Goal: Information Seeking & Learning: Learn about a topic

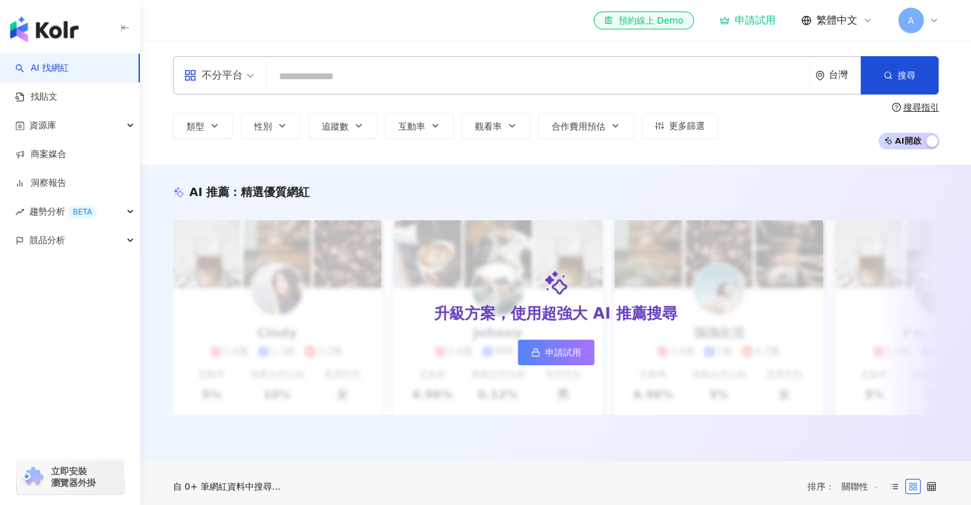
click at [407, 76] on input "search" at bounding box center [538, 77] width 533 height 24
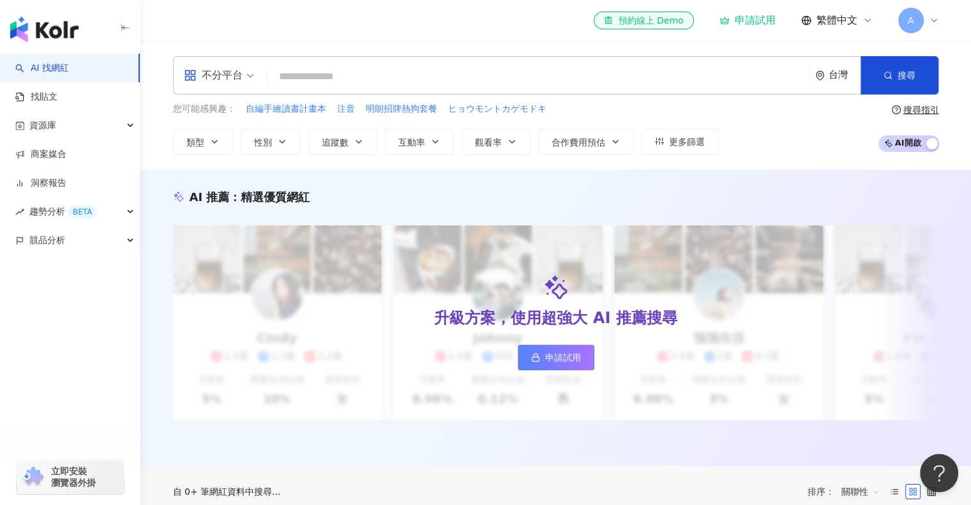
type input "*"
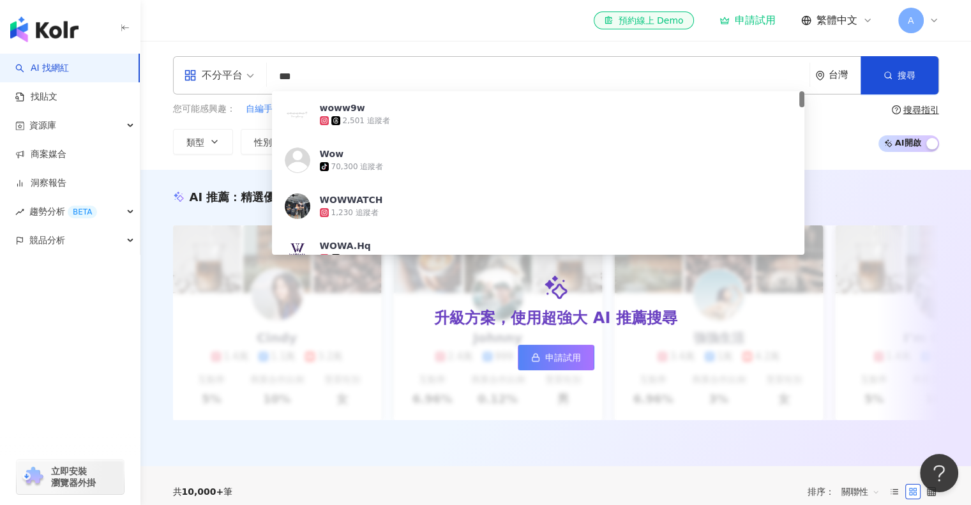
type input "****"
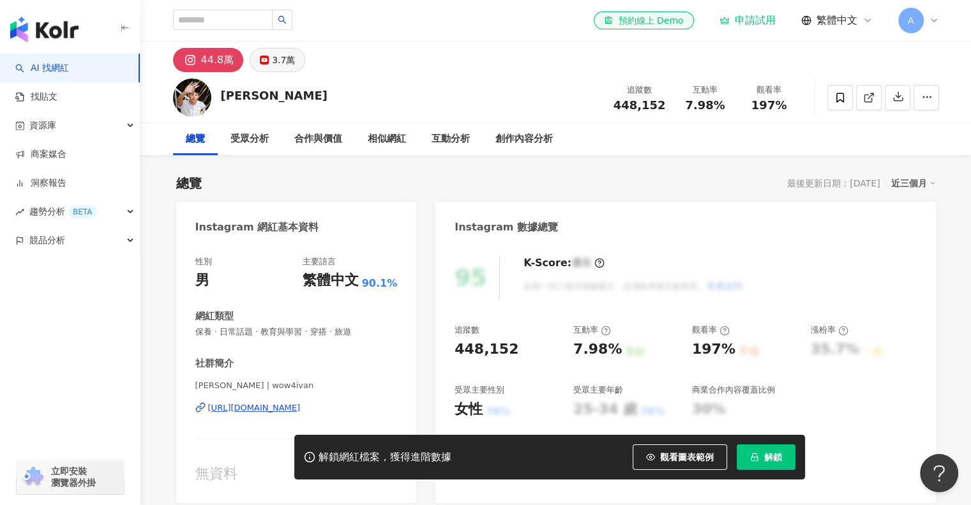
click at [273, 59] on div "3.7萬" at bounding box center [283, 60] width 23 height 18
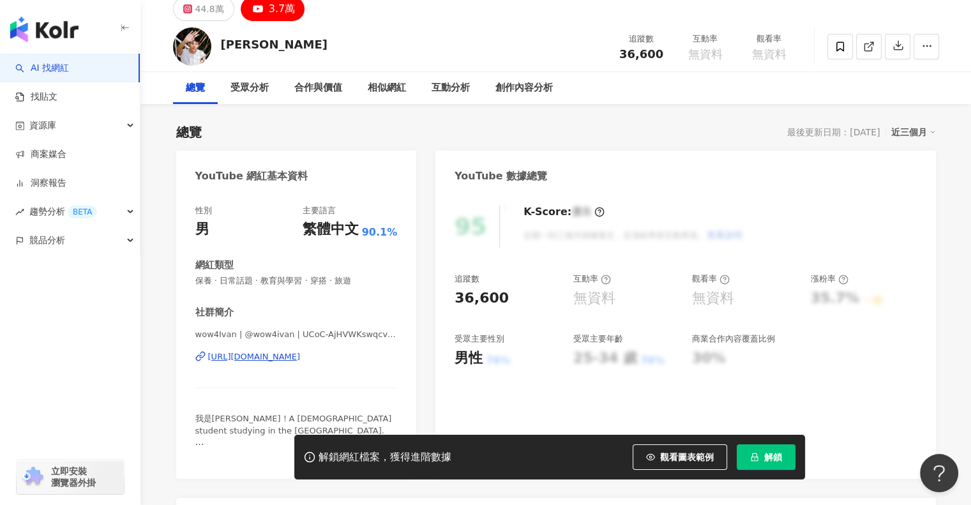
scroll to position [192, 0]
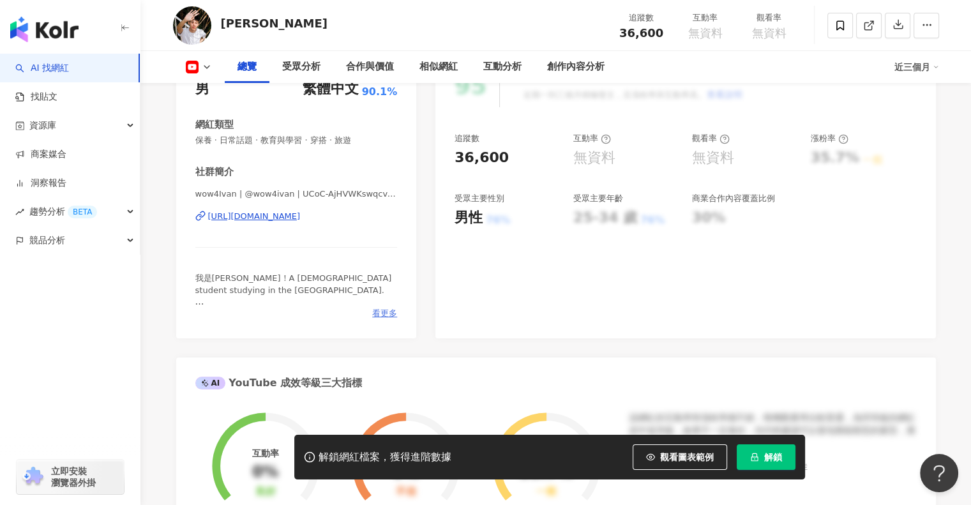
click at [386, 314] on span "看更多" at bounding box center [384, 313] width 25 height 11
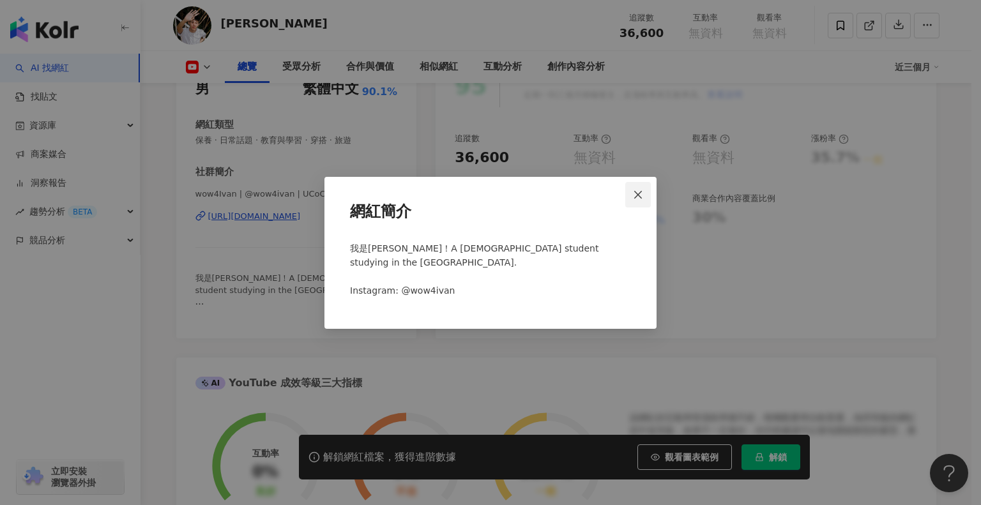
click at [638, 199] on icon "close" at bounding box center [638, 195] width 8 height 8
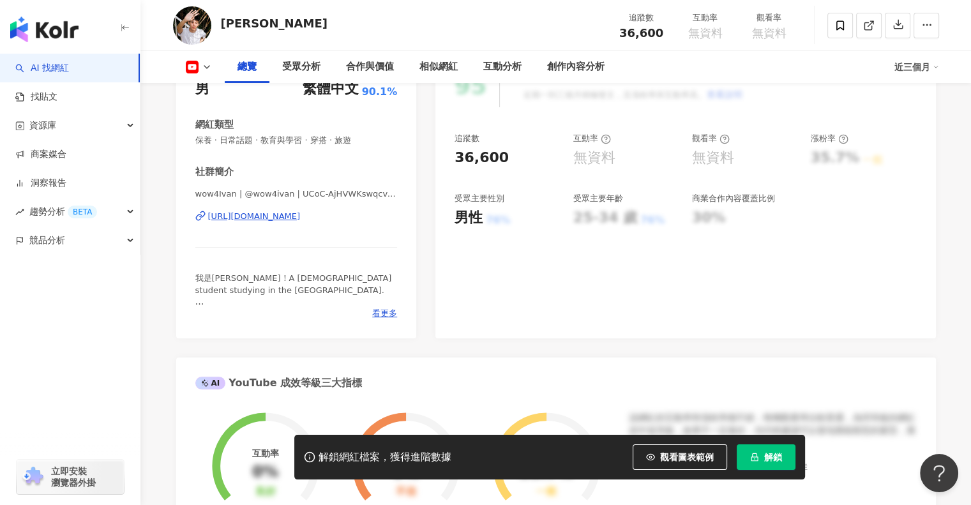
click at [301, 214] on div "https://www.youtube.com/channel/UCoC-AjHVWKswqcv-G3x10gg" at bounding box center [254, 216] width 93 height 11
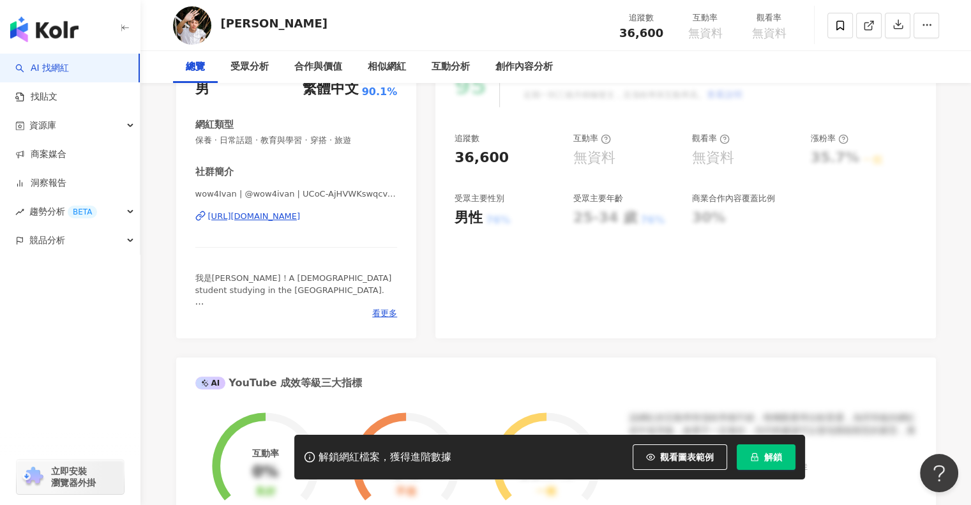
scroll to position [0, 0]
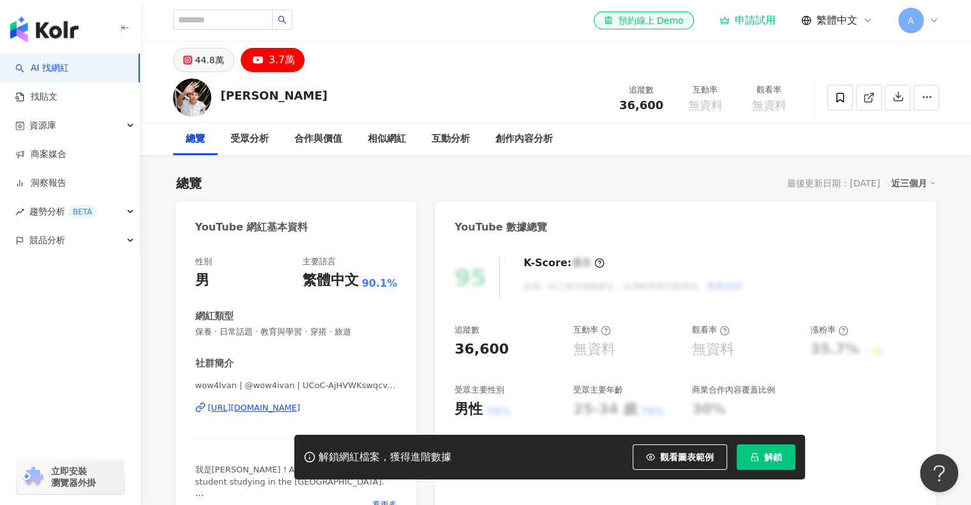
click at [192, 61] on button "44.8萬" at bounding box center [203, 60] width 61 height 24
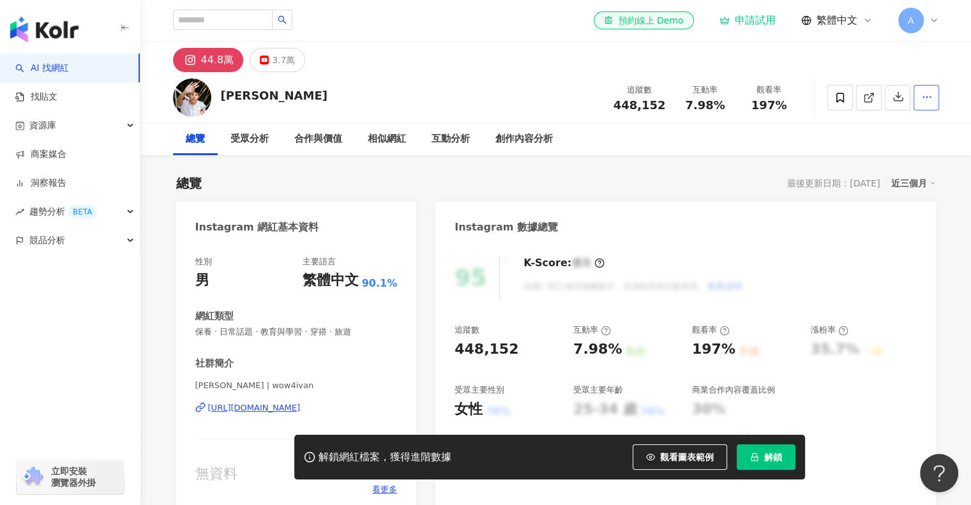
click at [936, 90] on div "Ivan 追蹤數 448,152 互動率 7.98% 觀看率 197%" at bounding box center [557, 97] width 818 height 50
click at [933, 95] on button "button" at bounding box center [927, 98] width 26 height 26
click at [927, 107] on button "button" at bounding box center [927, 98] width 26 height 26
click at [905, 135] on li "查看合作資訊" at bounding box center [902, 128] width 69 height 26
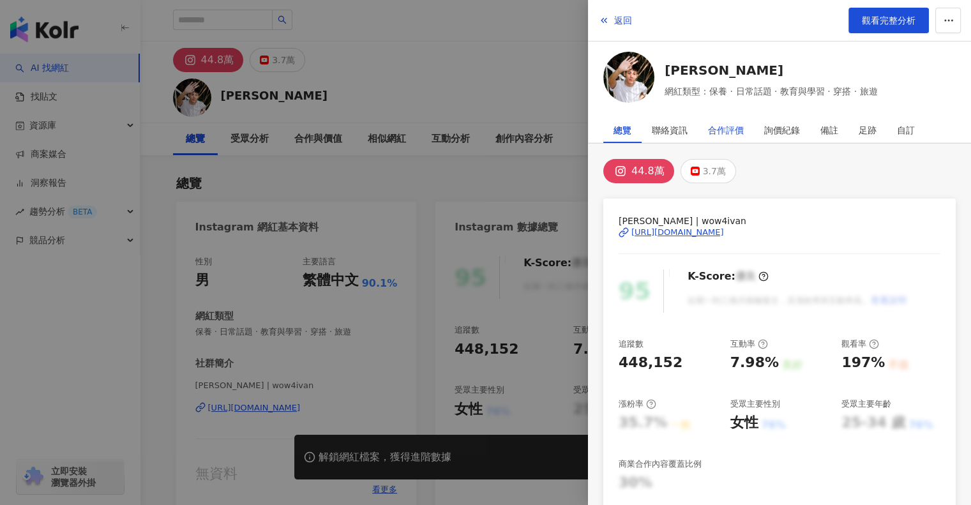
click at [722, 125] on div "合作評價" at bounding box center [726, 131] width 36 height 26
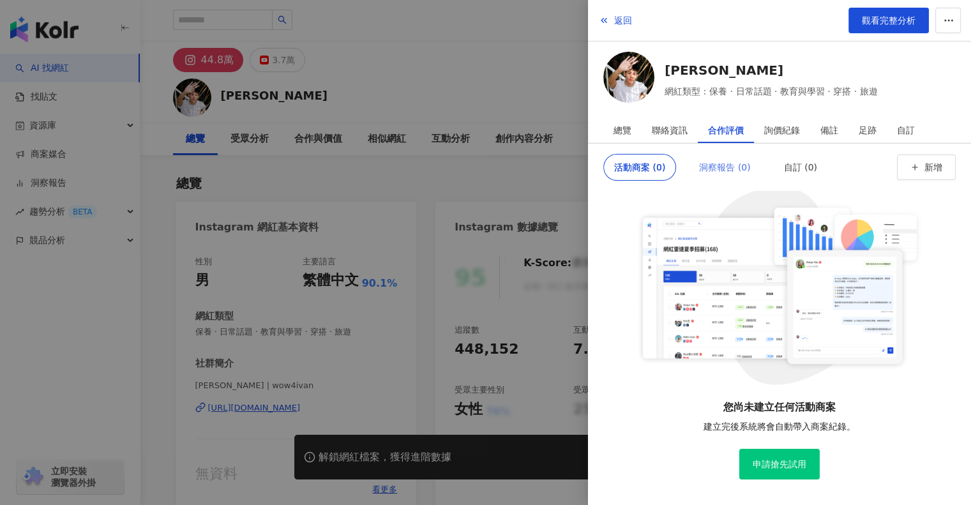
scroll to position [36, 0]
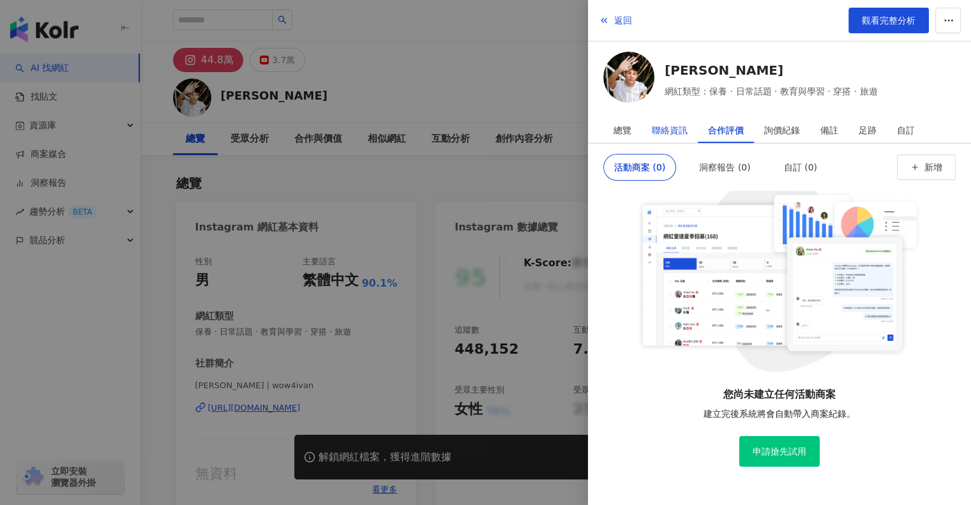
click at [669, 128] on div "聯絡資訊" at bounding box center [670, 131] width 36 height 26
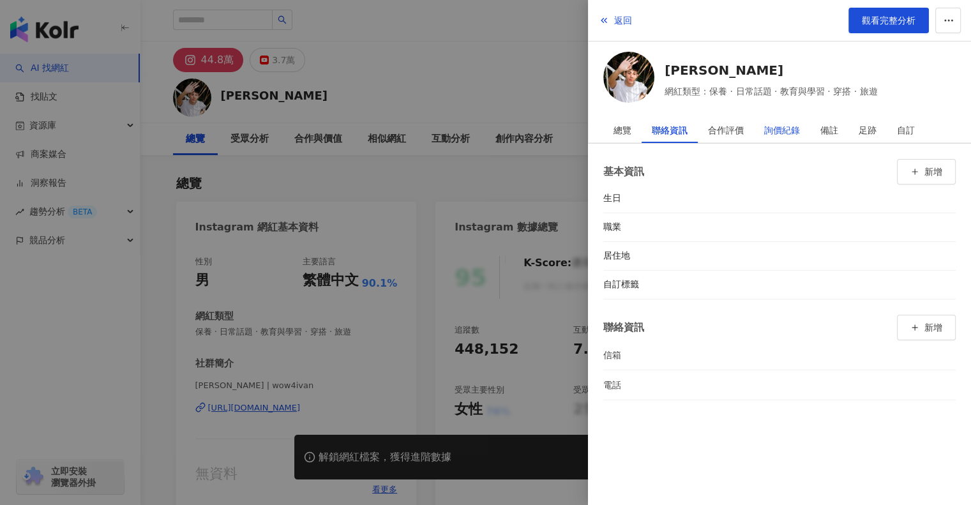
click at [789, 120] on div "詢價紀錄" at bounding box center [783, 131] width 36 height 26
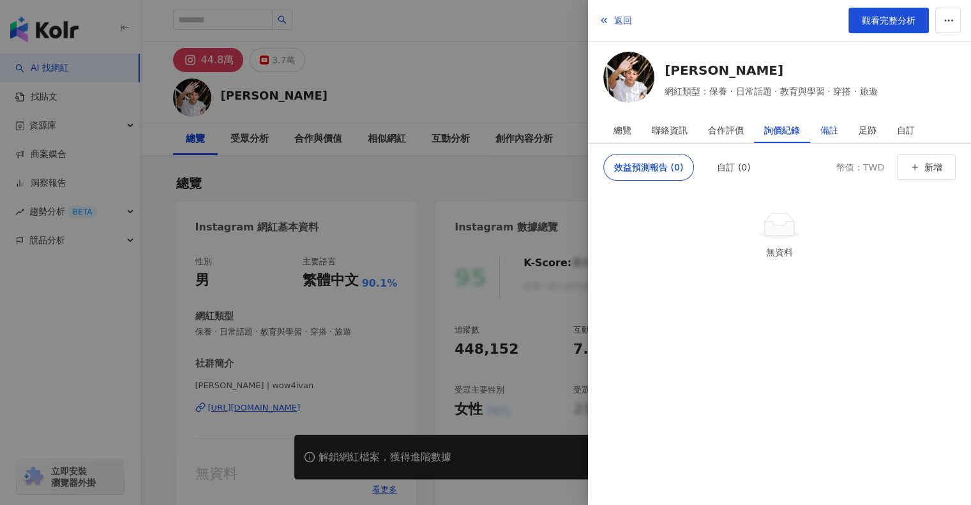
click at [826, 127] on div "備註" at bounding box center [830, 131] width 18 height 26
click at [862, 132] on div "足跡" at bounding box center [868, 131] width 18 height 26
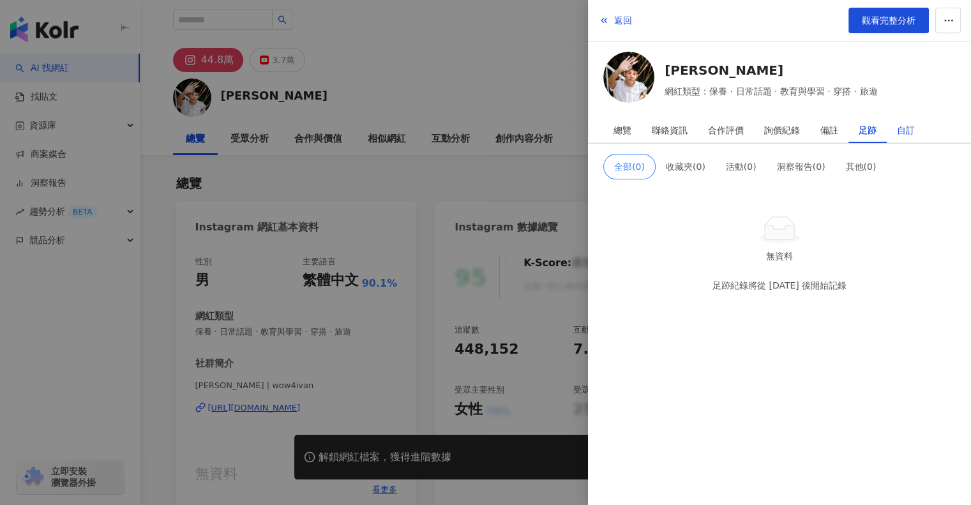
click at [902, 128] on div "自訂" at bounding box center [906, 131] width 18 height 26
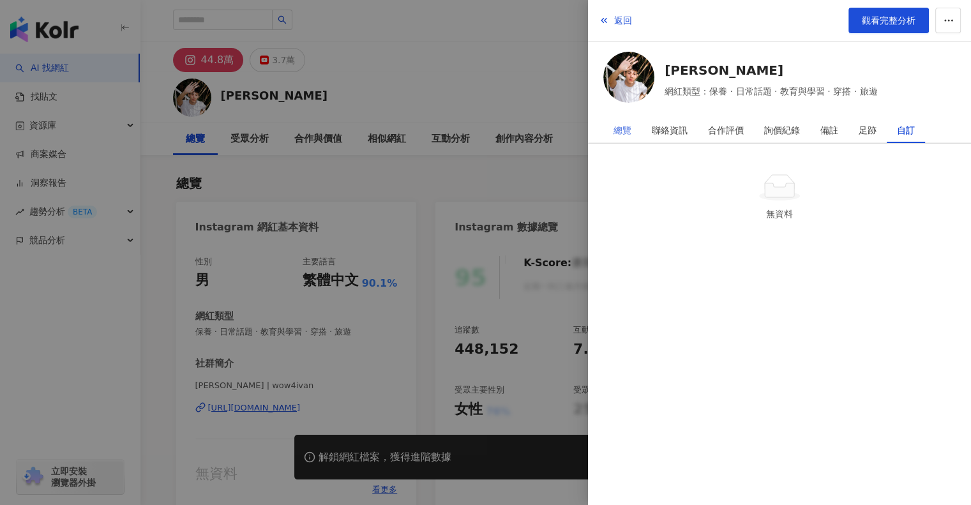
click at [631, 127] on div "總覽" at bounding box center [623, 131] width 38 height 26
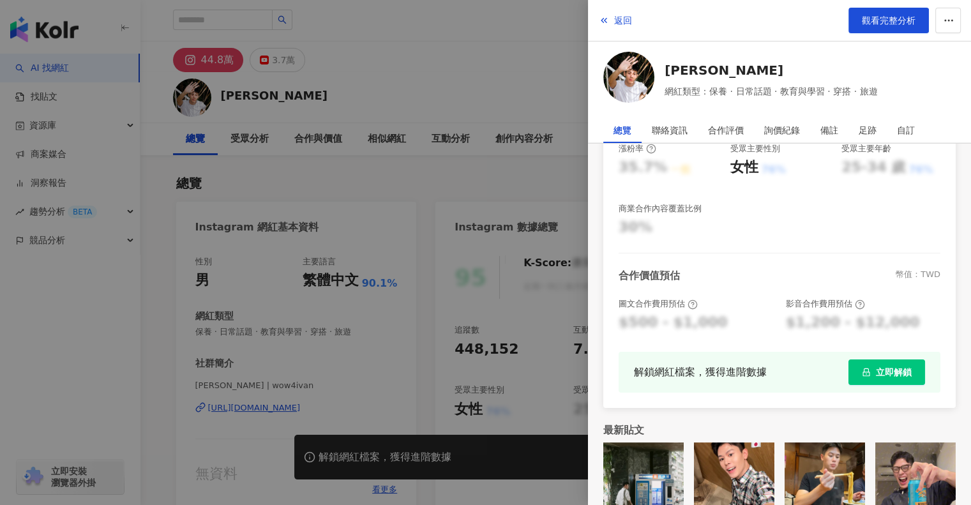
scroll to position [289, 0]
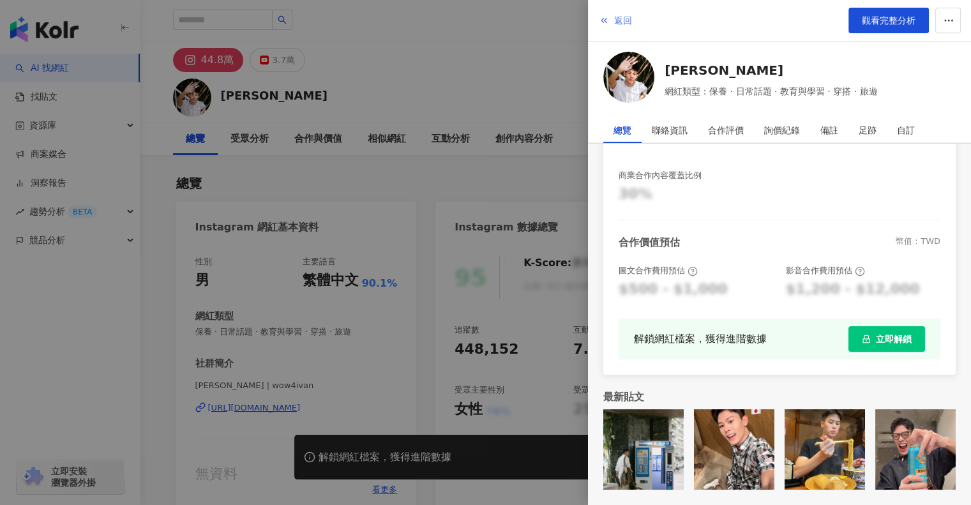
click at [623, 30] on button "返回" at bounding box center [615, 21] width 34 height 26
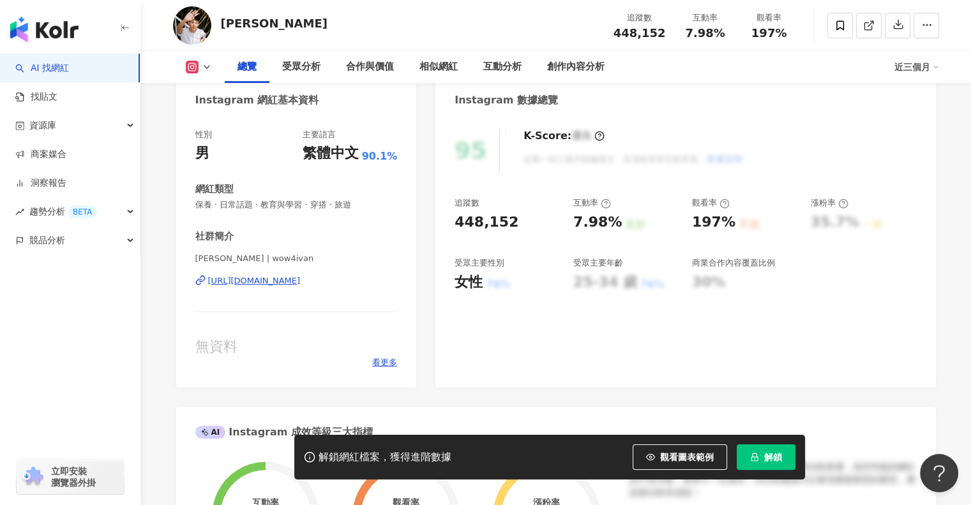
scroll to position [0, 0]
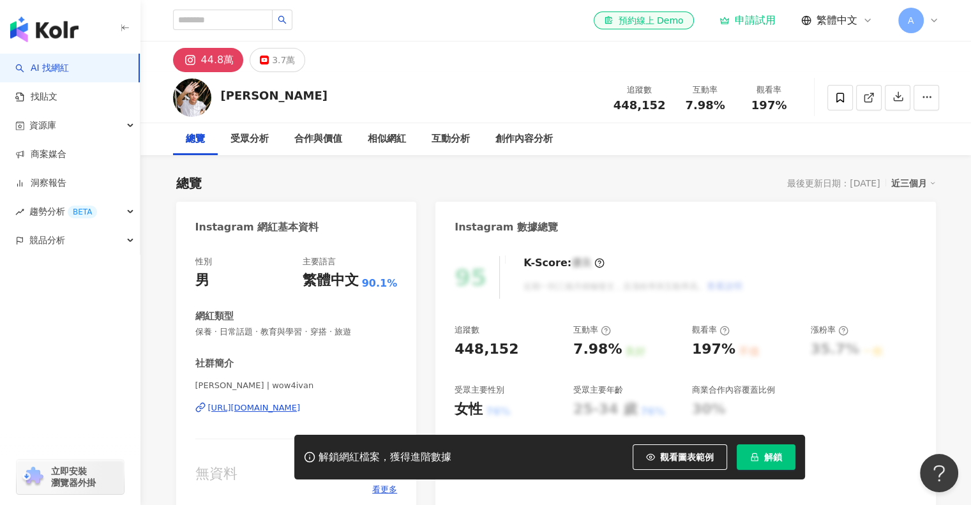
click at [282, 406] on div "https://www.instagram.com/wow4ivan/" at bounding box center [254, 407] width 93 height 11
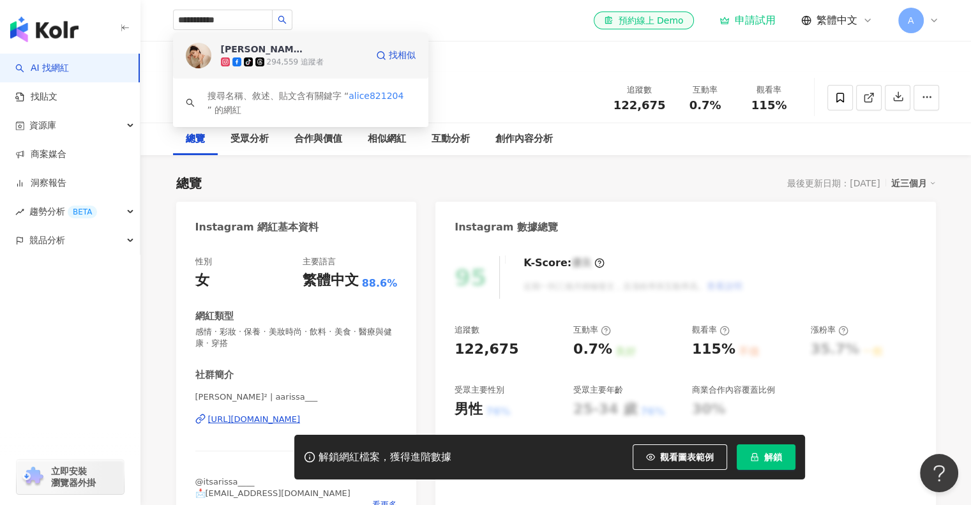
click at [309, 55] on div "妮妮老師 tiktok-icon 294,559 追蹤者" at bounding box center [294, 56] width 146 height 26
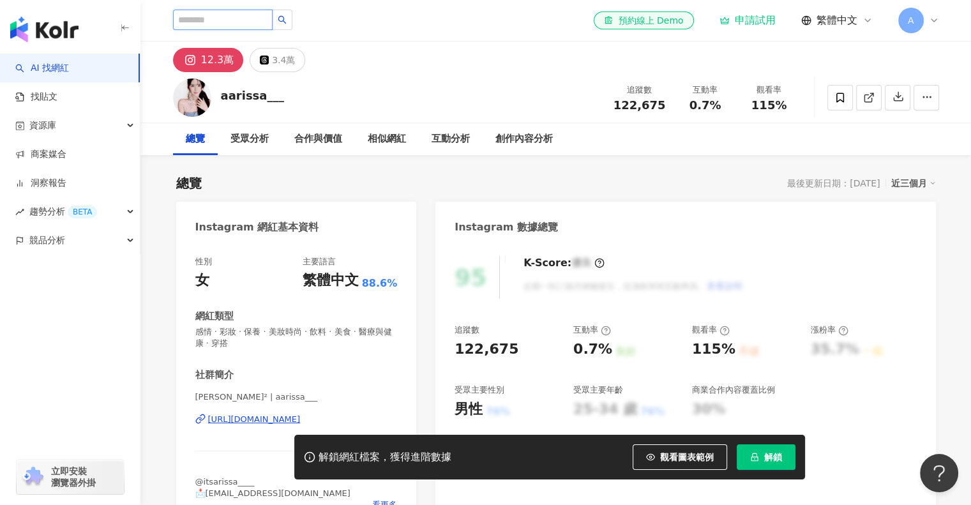
click at [262, 11] on input "search" at bounding box center [223, 20] width 100 height 20
paste input "**********"
type input "**********"
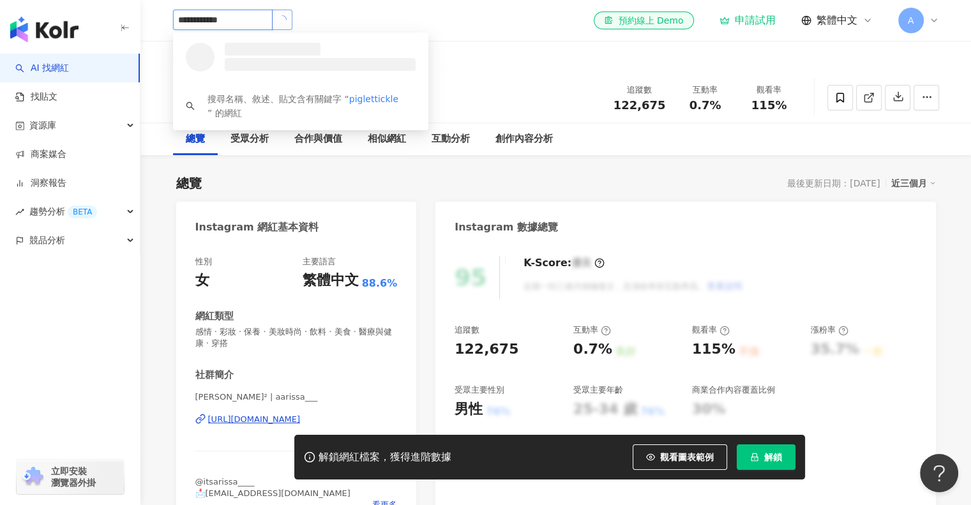
click at [293, 27] on button "button" at bounding box center [282, 20] width 20 height 20
click at [311, 59] on div "397,698 追蹤者" at bounding box center [294, 62] width 146 height 13
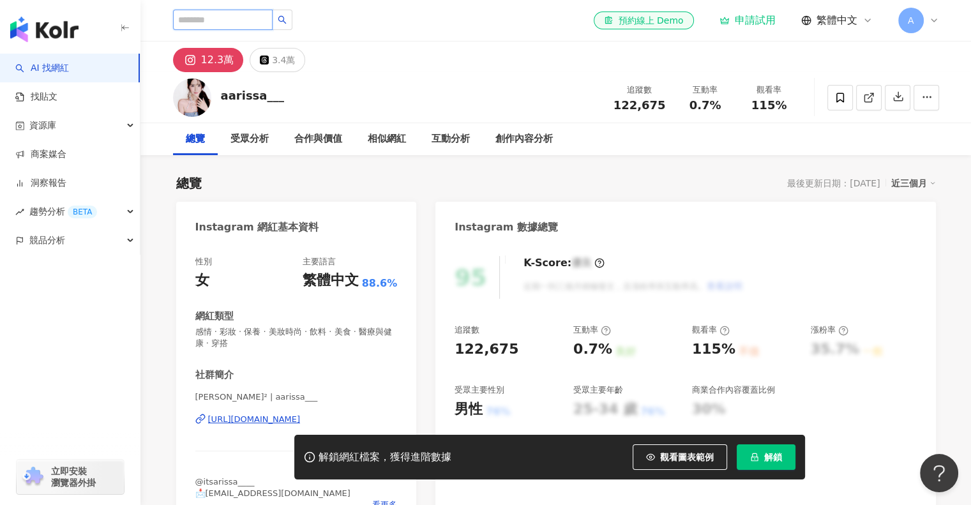
click at [268, 11] on input "search" at bounding box center [223, 20] width 100 height 20
paste input "****"
type input "****"
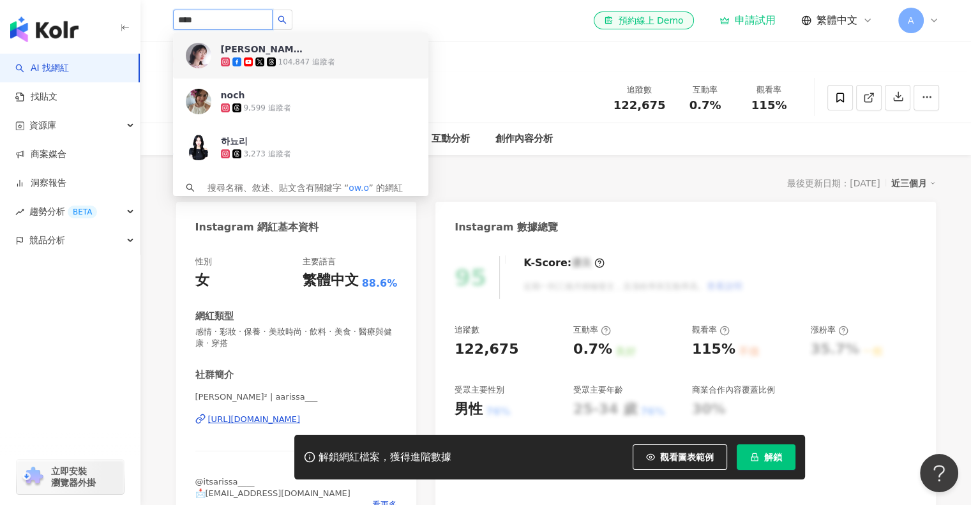
click at [293, 58] on div "104,847 追蹤者" at bounding box center [306, 62] width 57 height 11
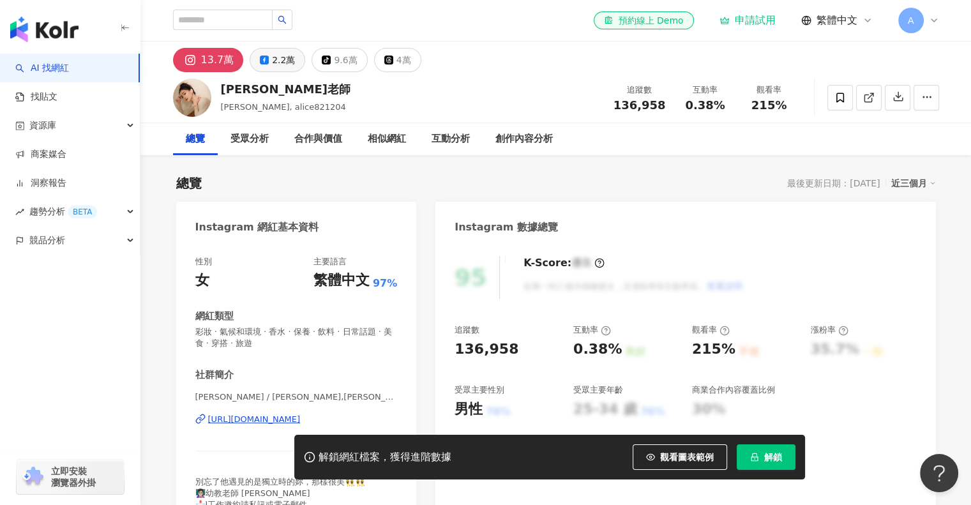
click at [268, 55] on button "2.2萬" at bounding box center [278, 60] width 56 height 24
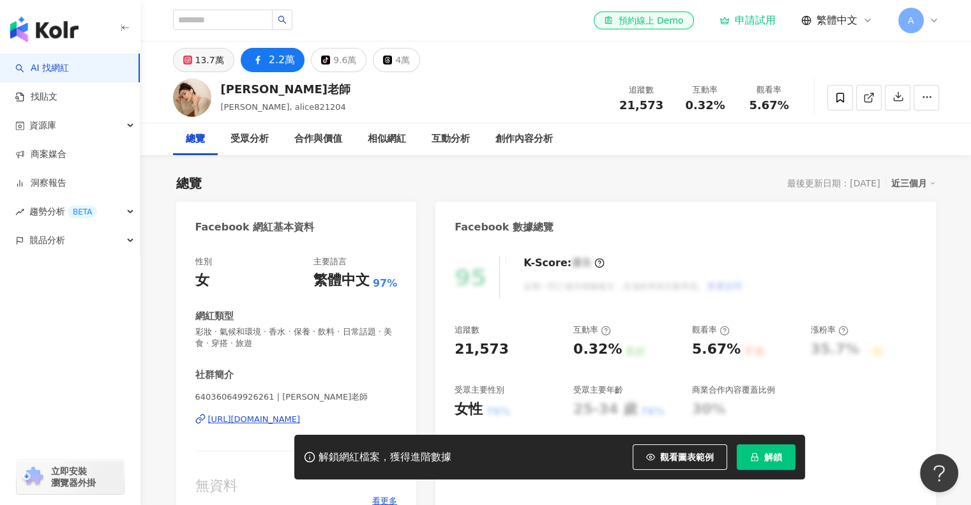
click at [196, 59] on div "13.7萬" at bounding box center [209, 60] width 29 height 18
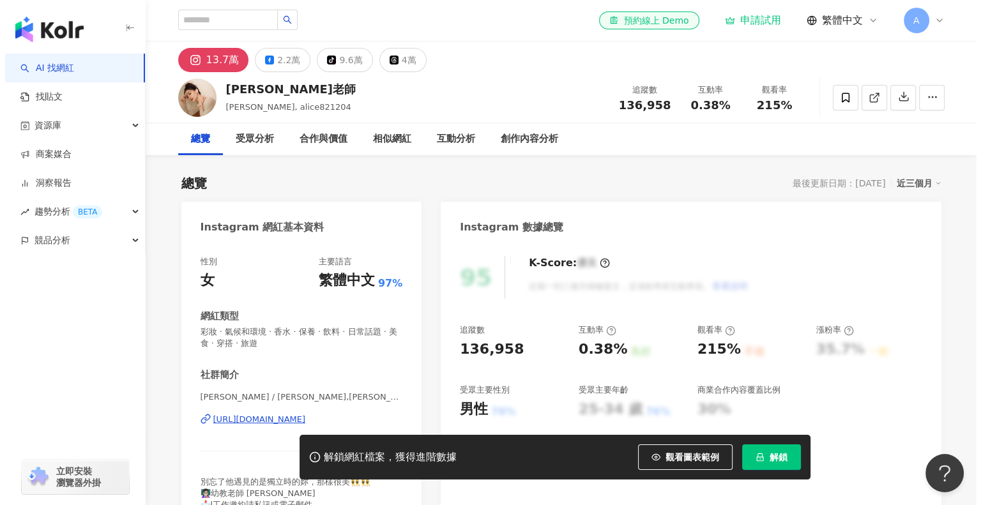
scroll to position [319, 0]
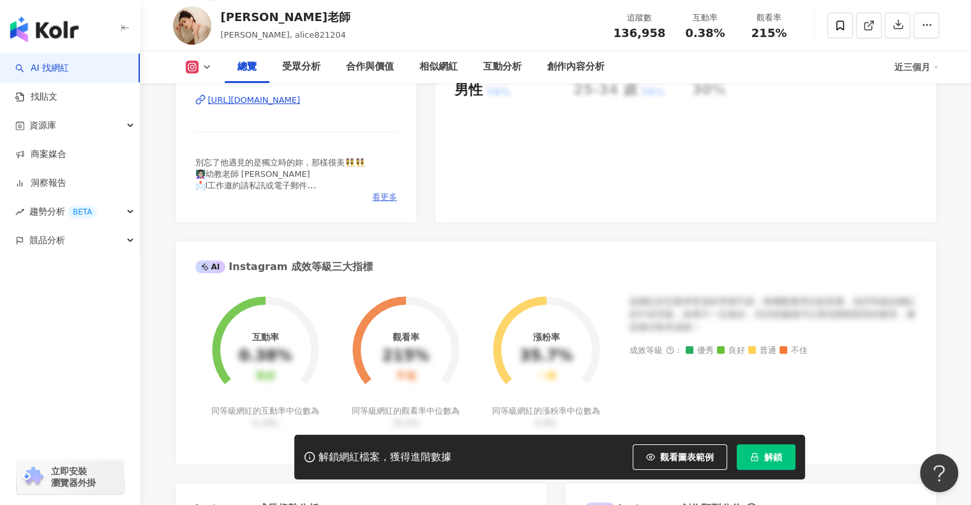
click at [375, 198] on span "看更多" at bounding box center [384, 197] width 25 height 11
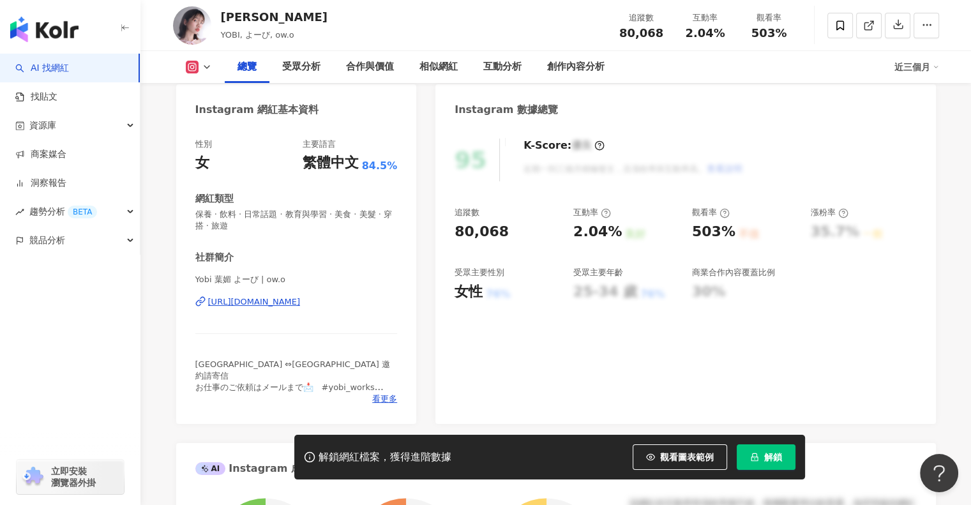
scroll to position [84, 0]
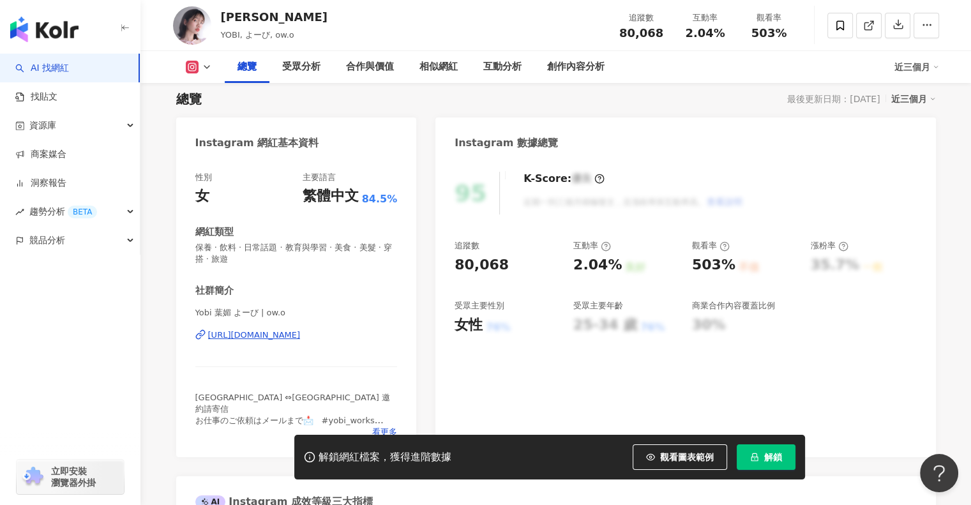
click at [284, 335] on div "https://www.instagram.com/ow.o/" at bounding box center [254, 335] width 93 height 11
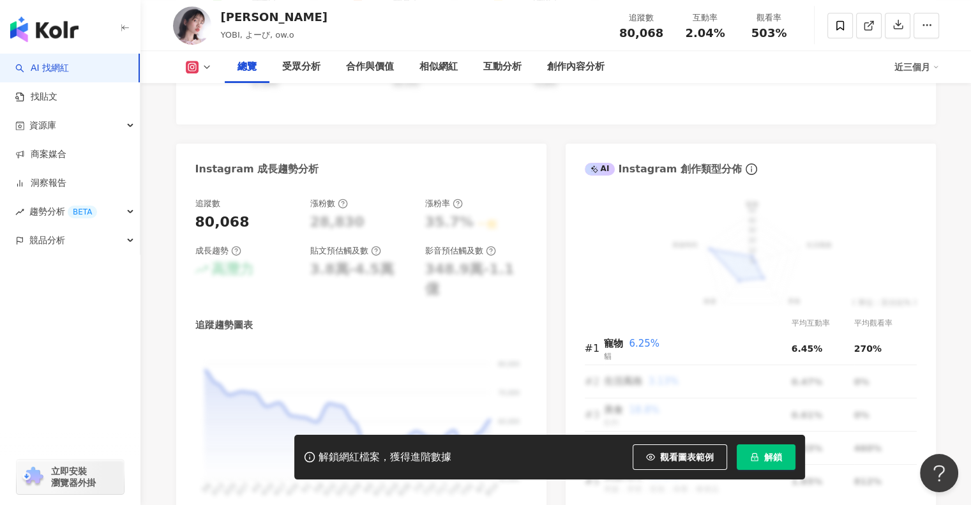
scroll to position [0, 0]
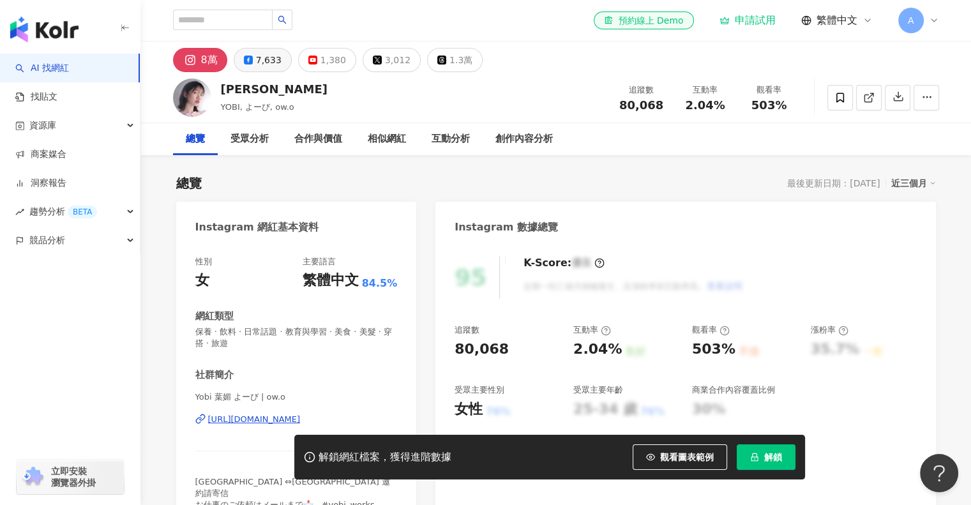
click at [248, 50] on button "7,633" at bounding box center [263, 60] width 58 height 24
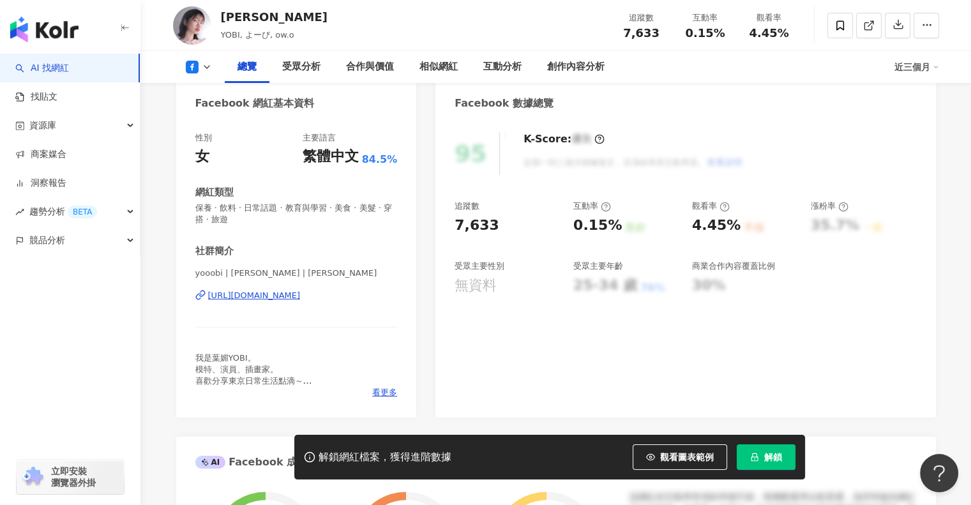
scroll to position [125, 0]
click at [301, 298] on div "[URL][DOMAIN_NAME]" at bounding box center [254, 294] width 93 height 11
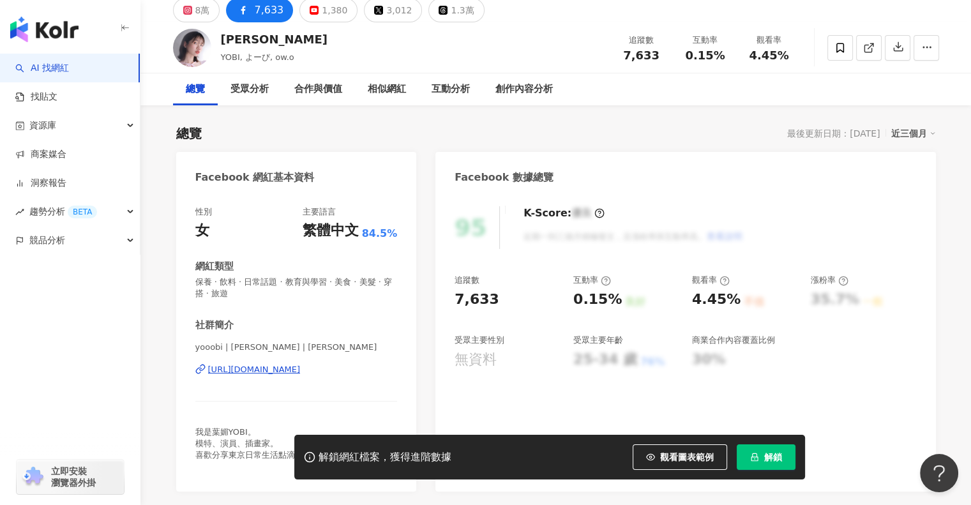
scroll to position [0, 0]
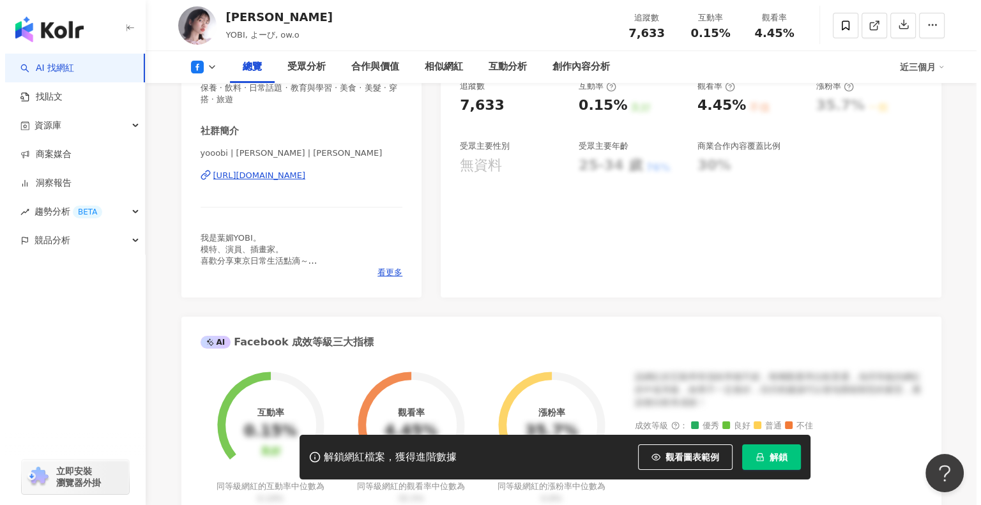
scroll to position [245, 0]
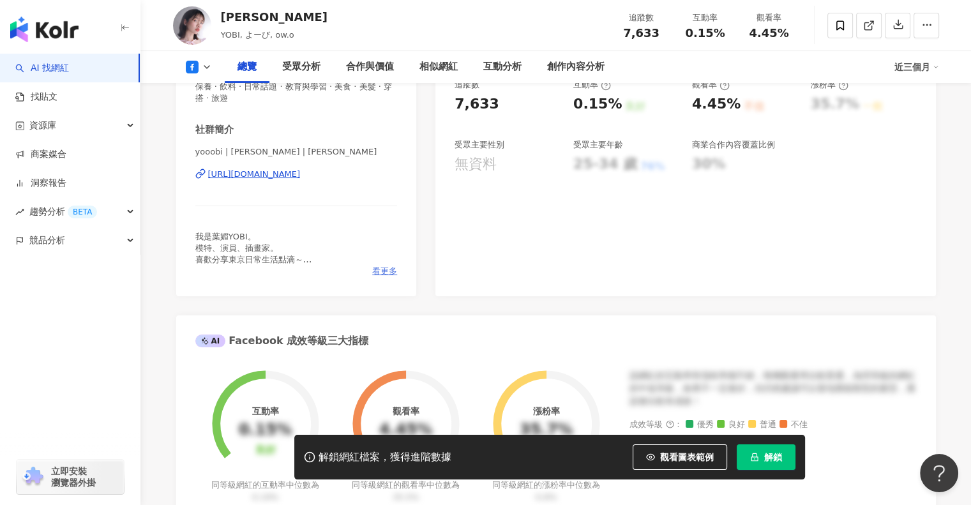
click at [386, 266] on span "看更多" at bounding box center [384, 271] width 25 height 11
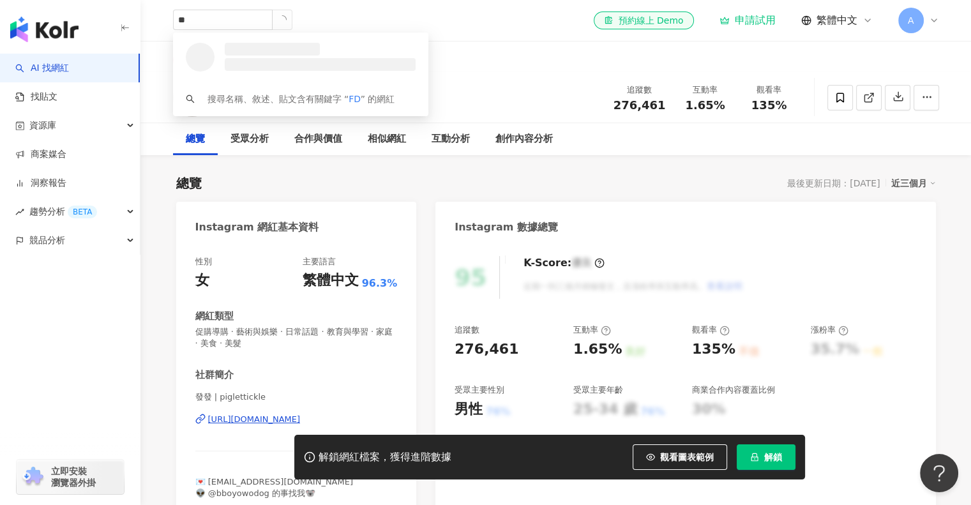
type input "*"
type input "******"
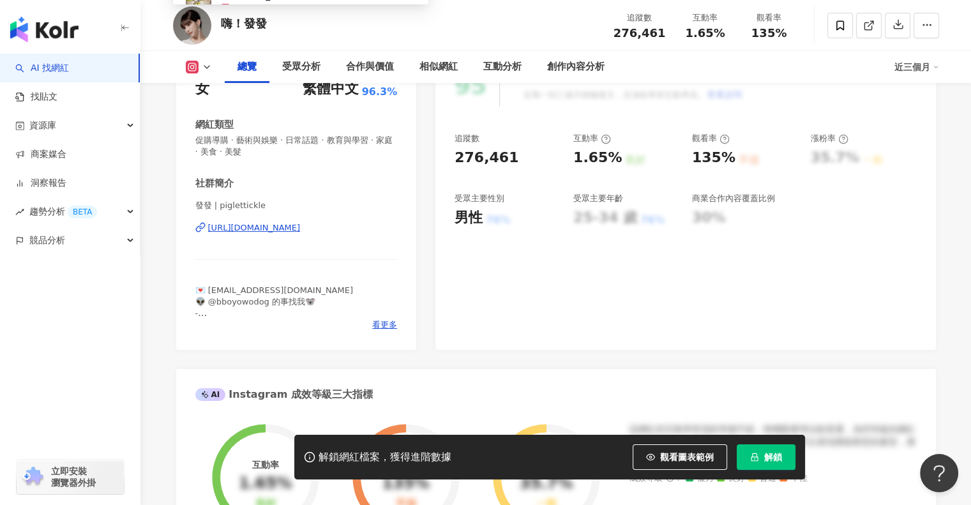
click at [559, 265] on div "95 K-Score : 優良 近期一到三個月積極發文，且漲粉率與互動率高。 查看說明 追蹤數 276,461 互動率 1.65% 良好 觀看率 135% 不…" at bounding box center [686, 201] width 500 height 298
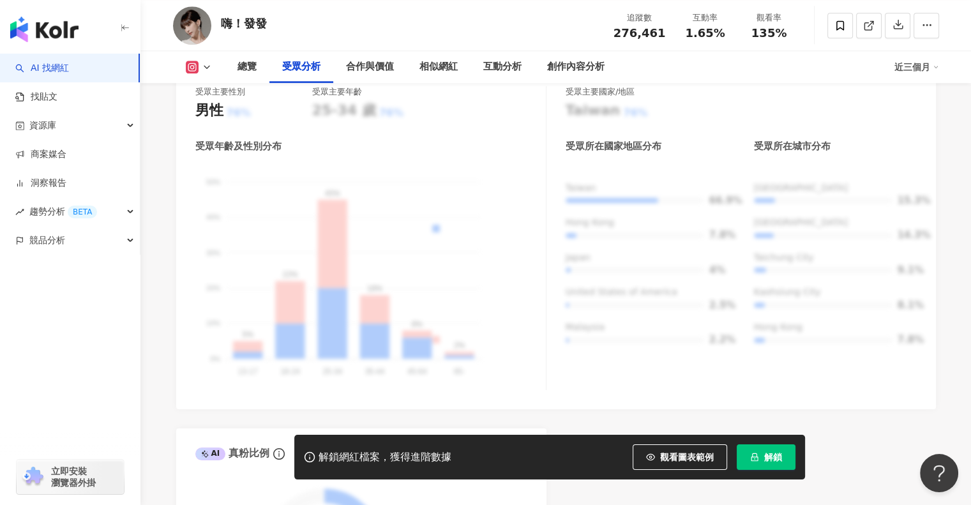
scroll to position [1656, 0]
